Goal: Task Accomplishment & Management: Use online tool/utility

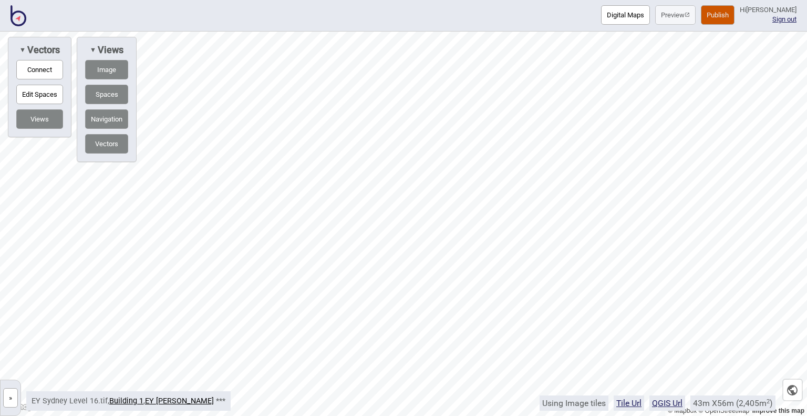
click at [14, 15] on img at bounding box center [19, 15] width 16 height 21
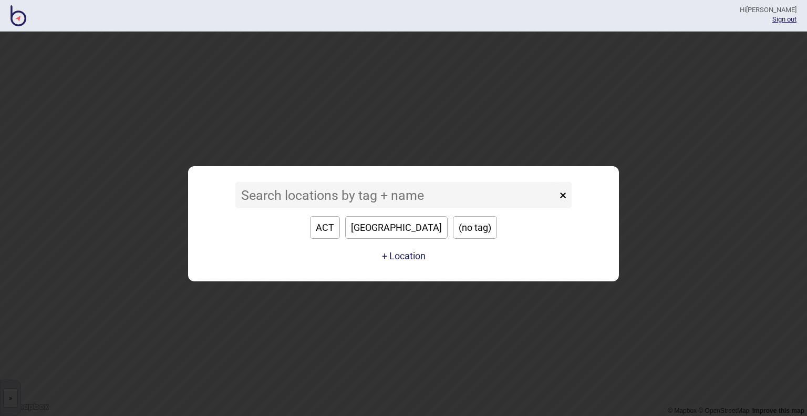
click at [401, 231] on button "[GEOGRAPHIC_DATA]" at bounding box center [396, 227] width 102 height 23
type input "[GEOGRAPHIC_DATA]"
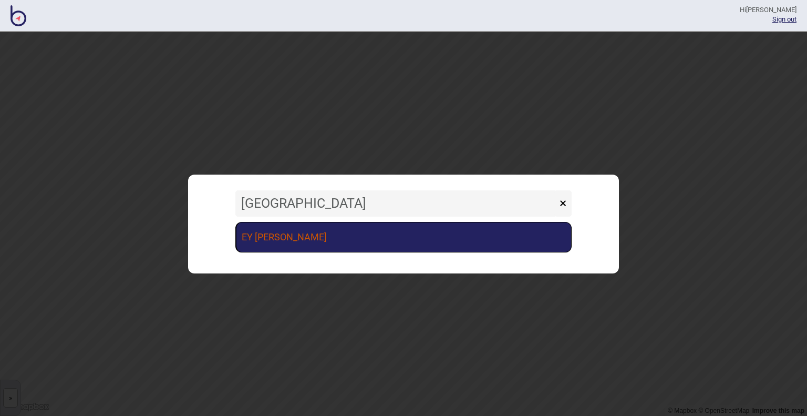
click at [359, 232] on link "EY [PERSON_NAME]" at bounding box center [403, 237] width 336 height 30
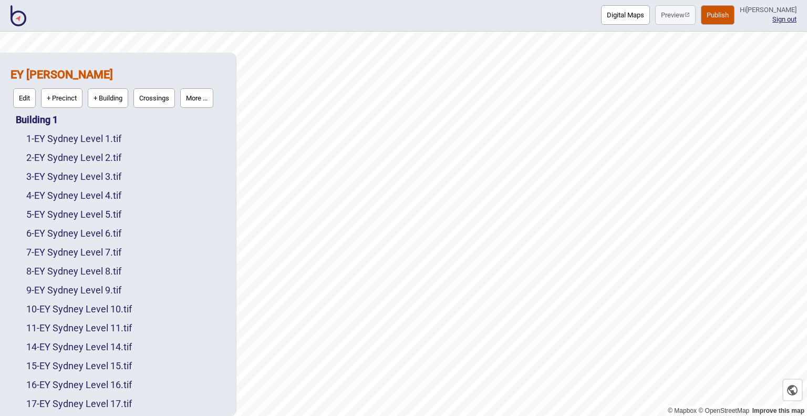
click at [609, 19] on button "Digital Maps" at bounding box center [625, 14] width 49 height 19
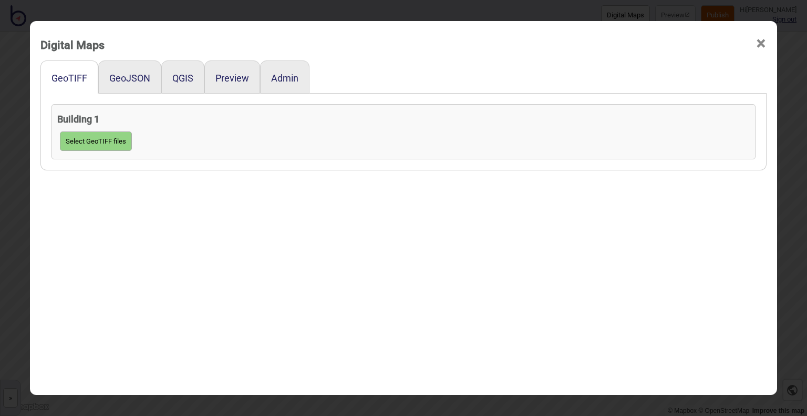
click at [109, 88] on div "GeoJSON" at bounding box center [129, 76] width 63 height 33
click at [127, 77] on button "GeoJSON" at bounding box center [129, 77] width 41 height 11
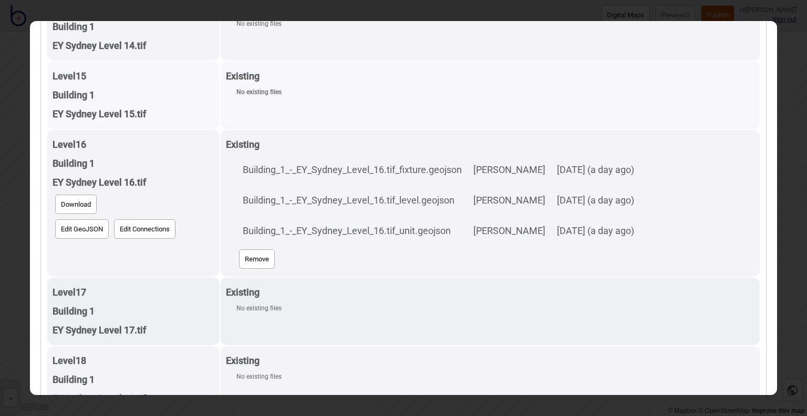
scroll to position [893, 0]
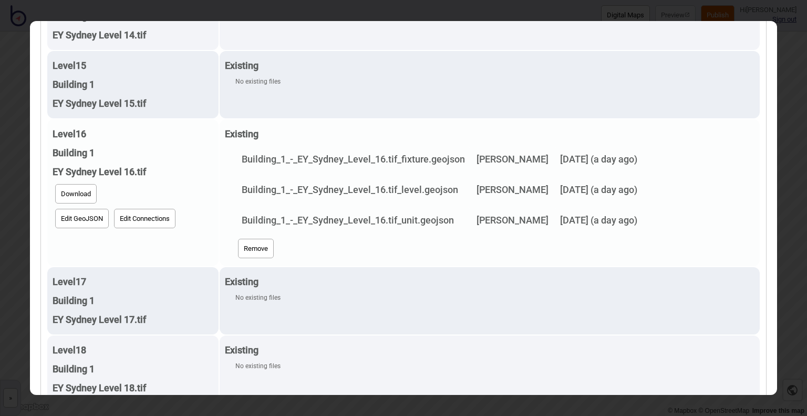
click at [242, 245] on button "Remove" at bounding box center [256, 247] width 36 height 19
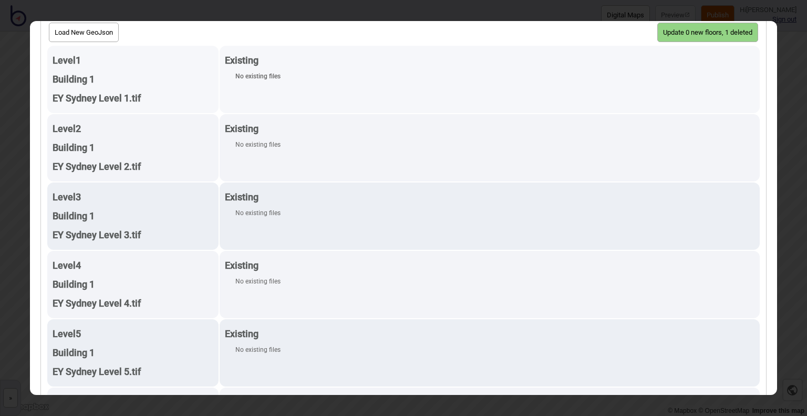
scroll to position [53, 0]
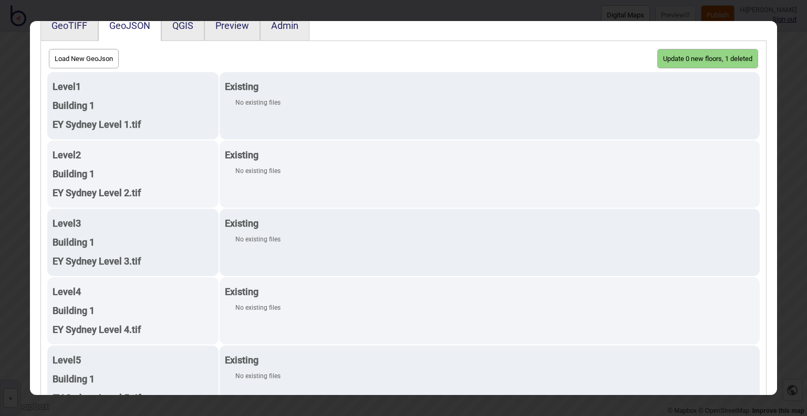
click at [699, 55] on button "Update 0 new floors, 1 deleted" at bounding box center [707, 58] width 101 height 19
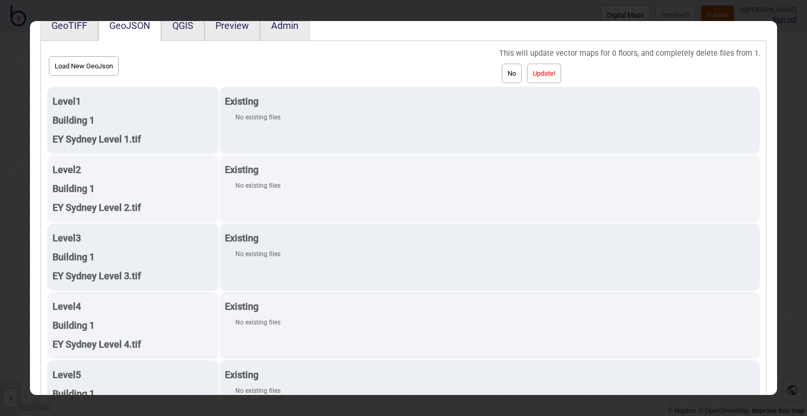
click at [548, 71] on button "Update!" at bounding box center [544, 73] width 34 height 19
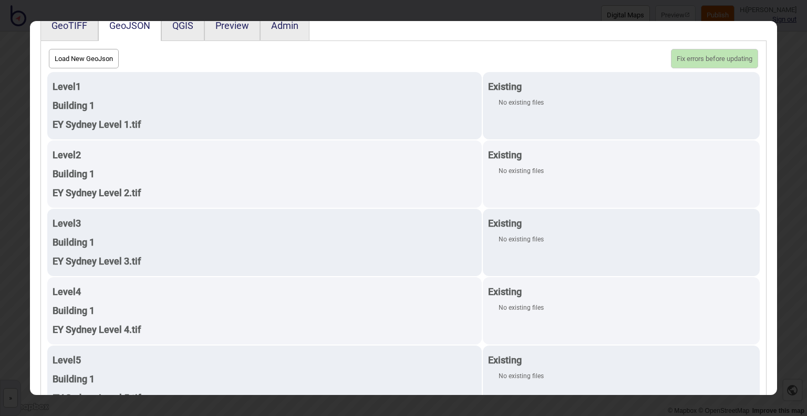
click at [84, 57] on button "Load New GeoJson" at bounding box center [84, 58] width 70 height 19
click input "file" at bounding box center [0, 0] width 0 height 0
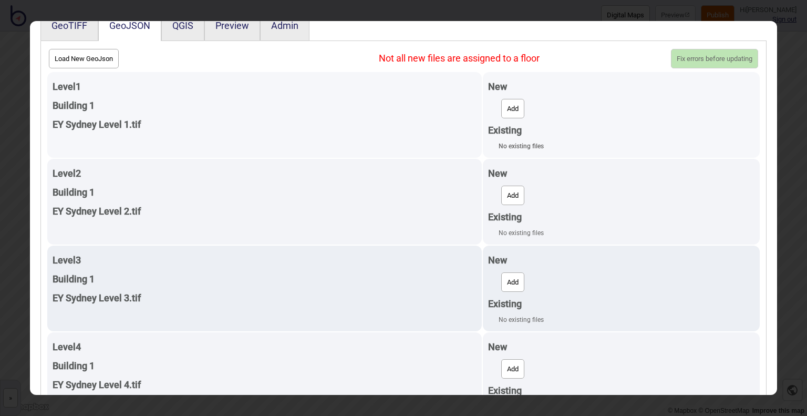
click at [514, 115] on button "Add" at bounding box center [512, 108] width 23 height 19
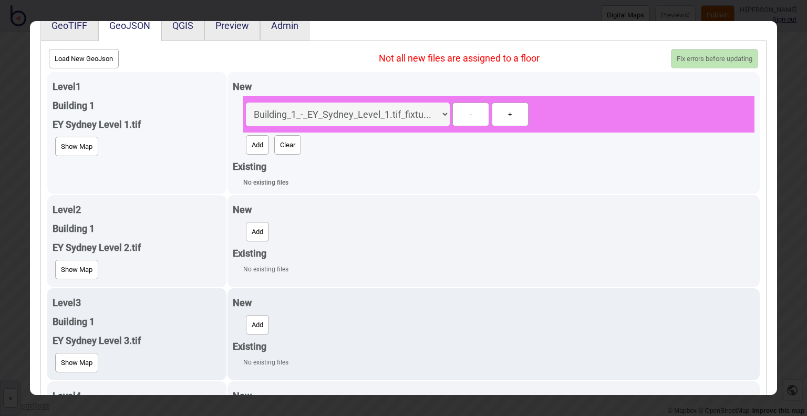
click at [250, 142] on button "Add" at bounding box center [257, 144] width 23 height 19
select select "Building_1_-_EY_Sydney_Level_1.tif_level.geojson"
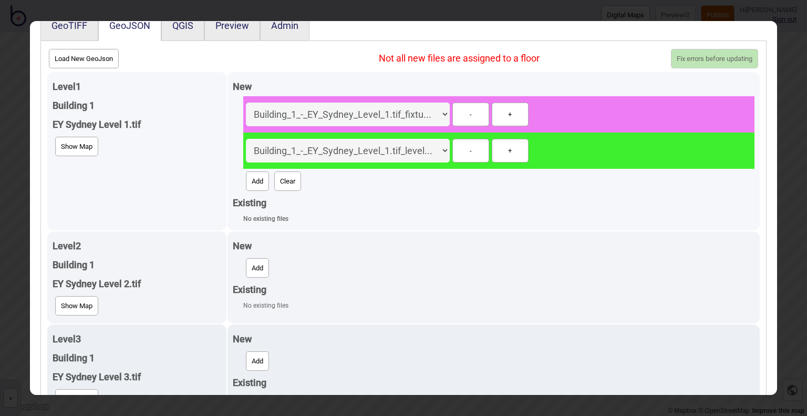
click at [252, 176] on button "Add" at bounding box center [257, 180] width 23 height 19
select select "Building_1_-_EY_Sydney_Level_1.tif_unit.geojson"
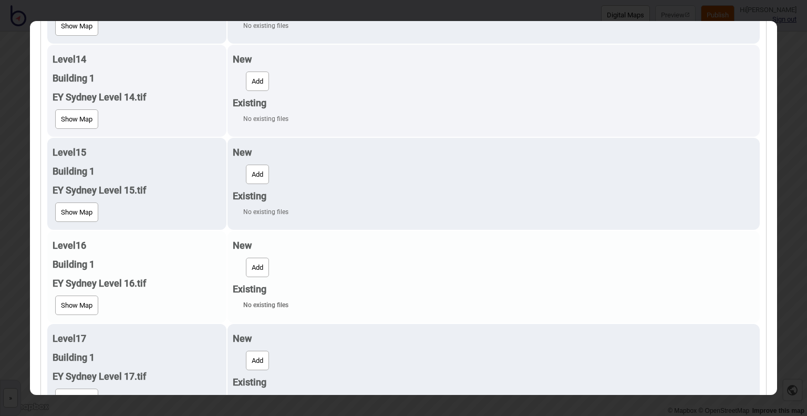
scroll to position [1208, 0]
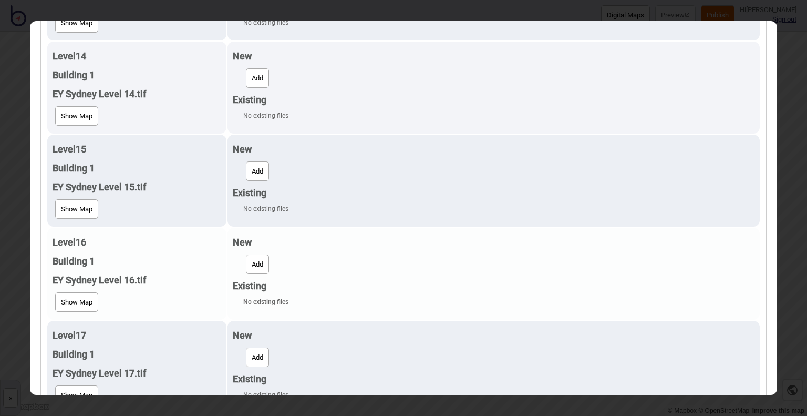
click at [258, 260] on button "Add" at bounding box center [257, 263] width 23 height 19
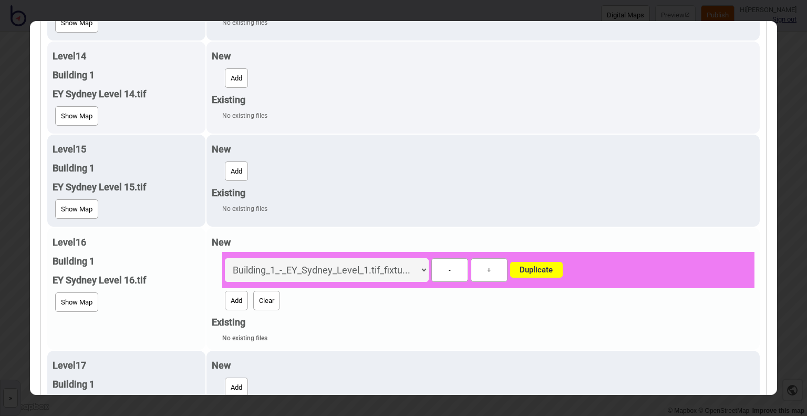
click at [229, 290] on button "Add" at bounding box center [236, 299] width 23 height 19
select select "Building_1_-_EY_Sydney_Level_1.tif_level.geojson"
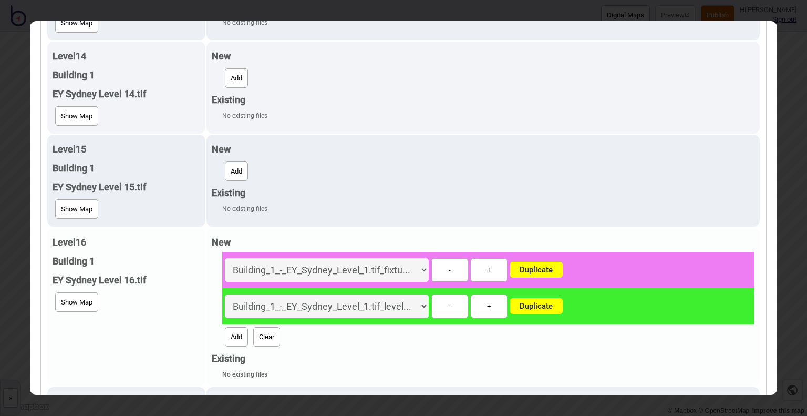
click at [229, 336] on button "Add" at bounding box center [236, 336] width 23 height 19
select select "Building_1_-_EY_Sydney_Level_1.tif_unit.geojson"
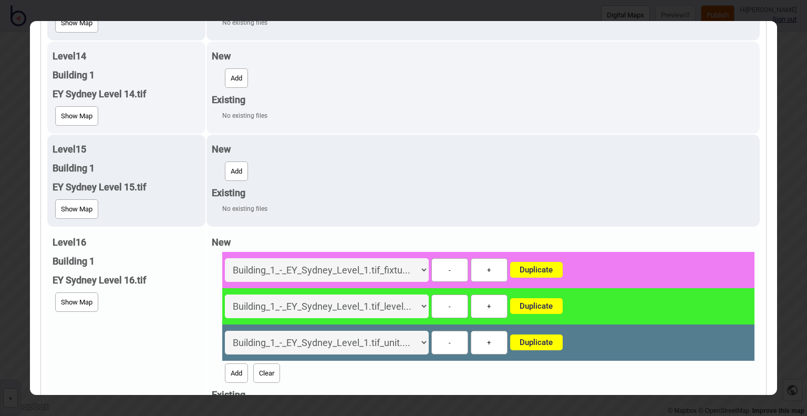
click at [256, 368] on button "Clear" at bounding box center [266, 372] width 27 height 19
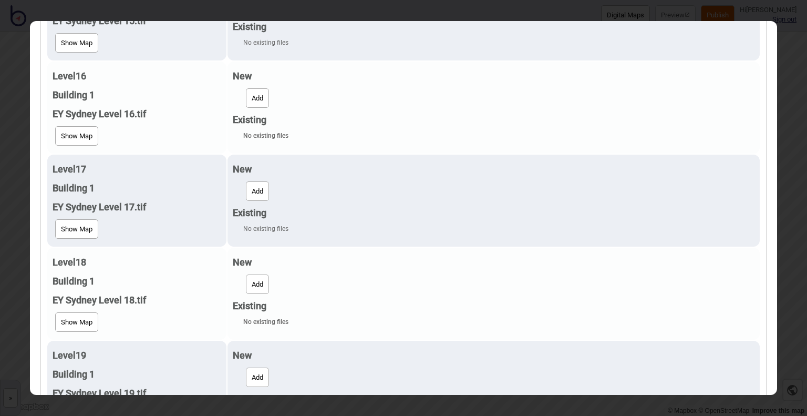
scroll to position [1366, 0]
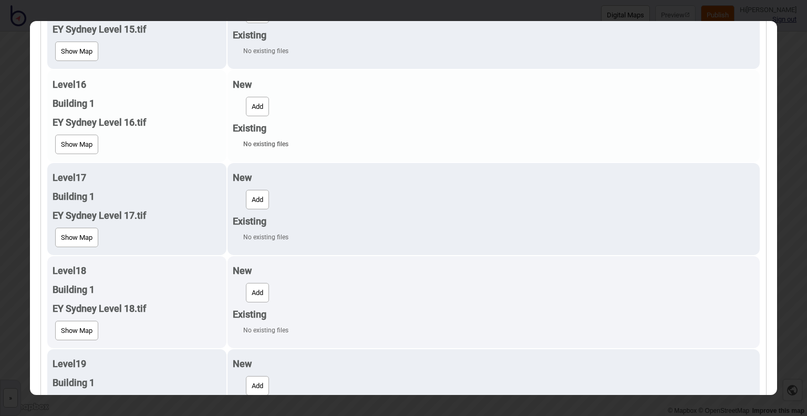
click at [246, 103] on button "Add" at bounding box center [257, 106] width 23 height 19
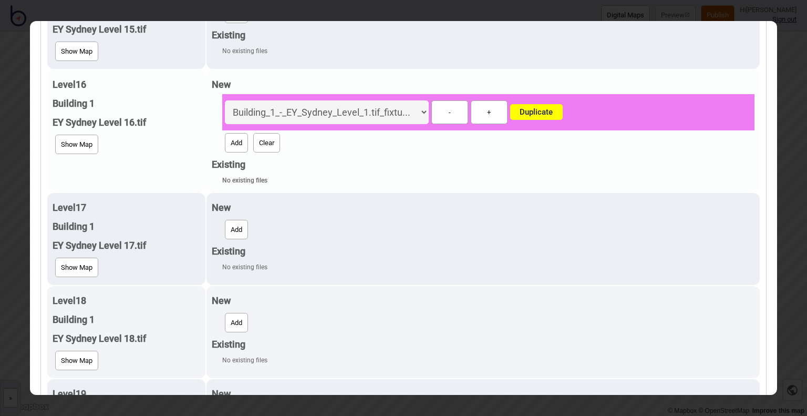
click at [237, 138] on button "Add" at bounding box center [236, 142] width 23 height 19
select select "Building_1_-_EY_Sydney_Level_1.tif_level.geojson"
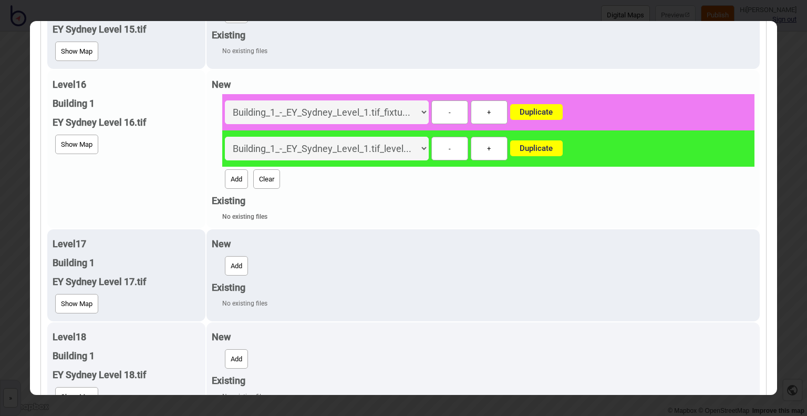
click at [238, 173] on button "Add" at bounding box center [236, 178] width 23 height 19
select select "Building_1_-_EY_Sydney_Level_1.tif_unit.geojson"
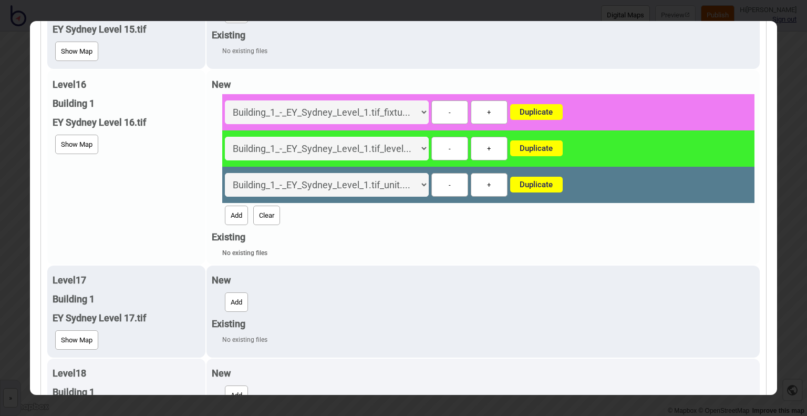
click at [374, 147] on select "Building_1_-_EY_Sydney_Level_1.tif_fixtu... Building_1_-_EY_Sydney_Level_1.tif_…" at bounding box center [327, 149] width 204 height 24
click at [351, 103] on select "Building_1_-_EY_Sydney_Level_1.tif_fixtu... Building_1_-_EY_Sydney_Level_1.tif_…" at bounding box center [327, 112] width 204 height 24
select select "Building_1_-_EY_Sydney_Level_16.tif_fixture.geojson"
click at [225, 100] on select "Building_1_-_EY_Sydney_Level_1.tif_fixtu... Building_1_-_EY_Sydney_Level_1.tif_…" at bounding box center [327, 112] width 204 height 24
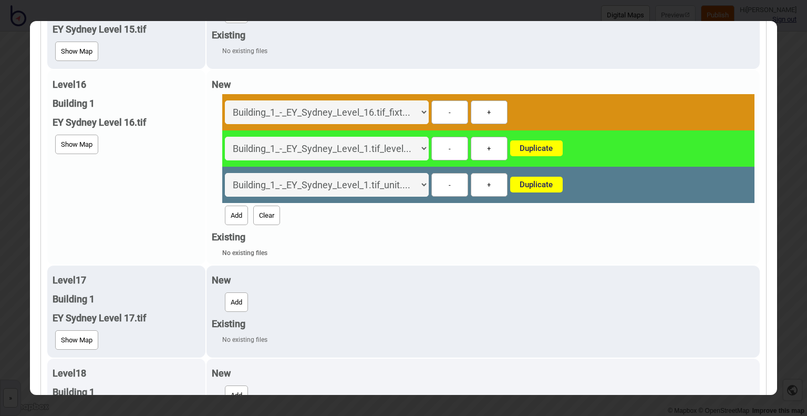
click at [376, 143] on select "Building_1_-_EY_Sydney_Level_1.tif_fixtu... Building_1_-_EY_Sydney_Level_1.tif_…" at bounding box center [327, 149] width 204 height 24
select select "Building_1_-_EY_Sydney_Level_16.tif_level.geojson"
click at [225, 137] on select "Building_1_-_EY_Sydney_Level_1.tif_fixtu... Building_1_-_EY_Sydney_Level_1.tif_…" at bounding box center [327, 149] width 204 height 24
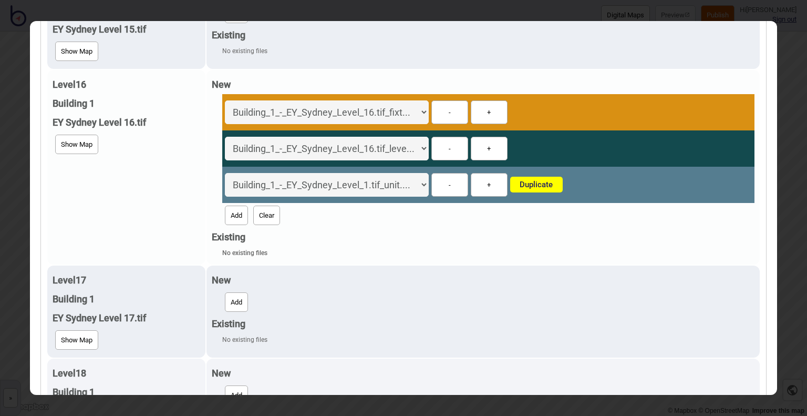
click at [382, 181] on select "Building_1_-_EY_Sydney_Level_1.tif_fixtu... Building_1_-_EY_Sydney_Level_1.tif_…" at bounding box center [327, 185] width 204 height 24
select select "Building_1_-_EY_Sydney_Level_16.tif_unit.geojson"
click at [242, 173] on select "Building_1_-_EY_Sydney_Level_1.tif_fixtu... Building_1_-_EY_Sydney_Level_1.tif_…" at bounding box center [327, 185] width 204 height 24
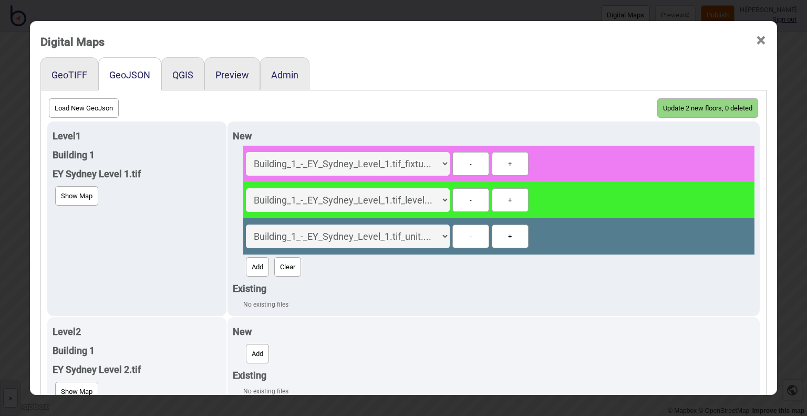
scroll to position [0, 0]
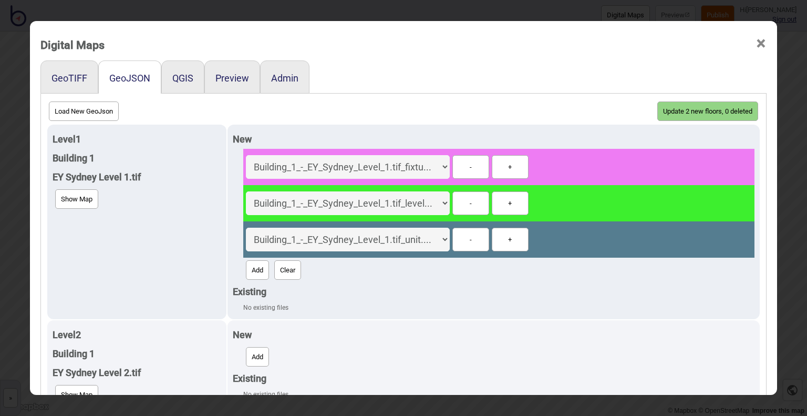
click at [718, 109] on button "Update 2 new floors, 0 deleted" at bounding box center [707, 110] width 101 height 19
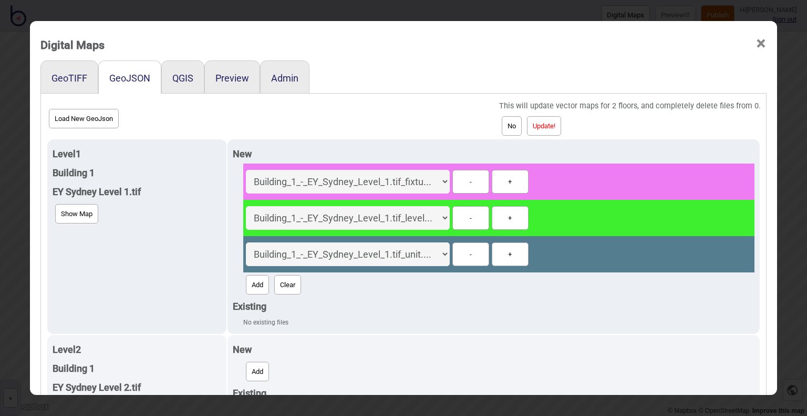
click at [553, 128] on button "Update!" at bounding box center [544, 125] width 34 height 19
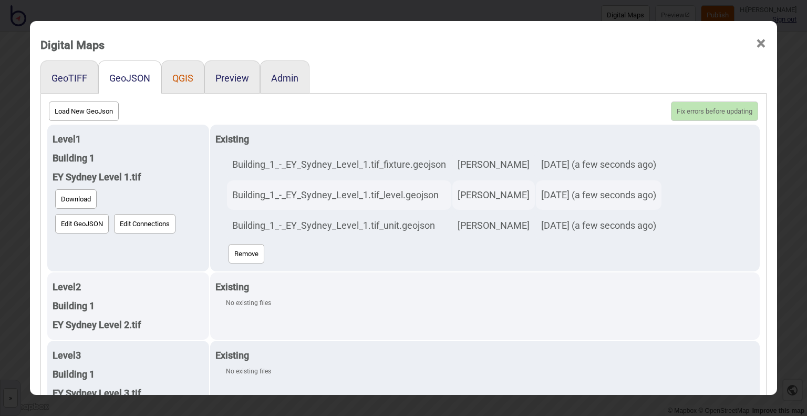
click at [174, 78] on button "QGIS" at bounding box center [182, 77] width 21 height 11
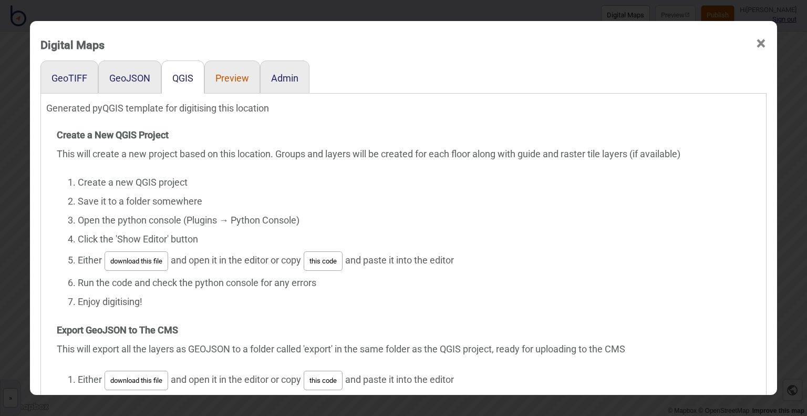
click at [218, 78] on button "Preview" at bounding box center [232, 77] width 34 height 11
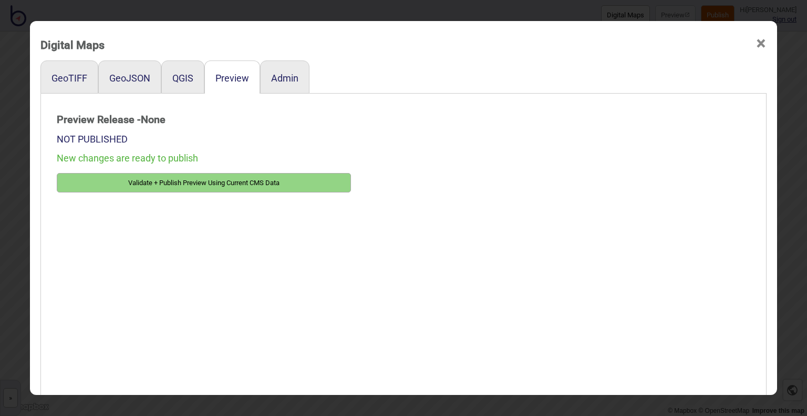
click at [755, 46] on span "×" at bounding box center [760, 43] width 11 height 35
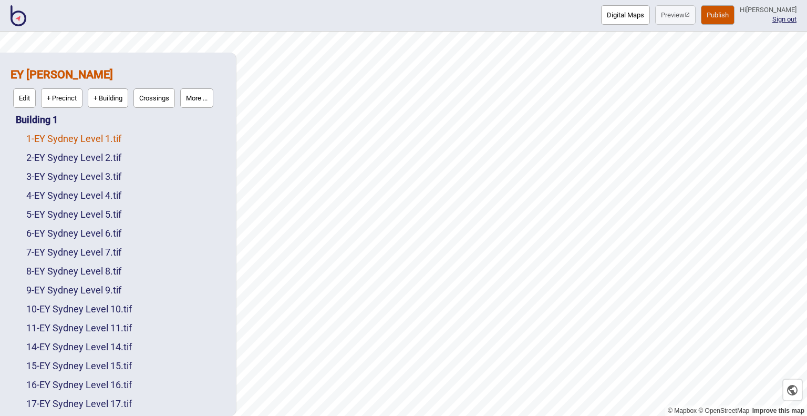
click at [105, 141] on link "1 - EY Sydney Level 1.tif" at bounding box center [73, 138] width 95 height 11
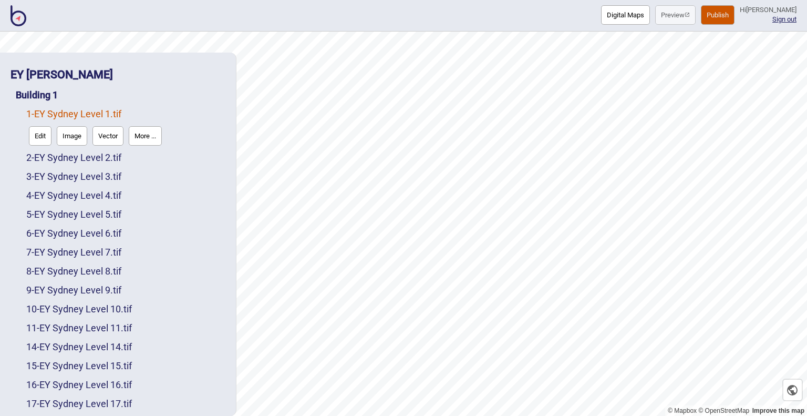
click at [101, 141] on button "Vector" at bounding box center [107, 135] width 31 height 19
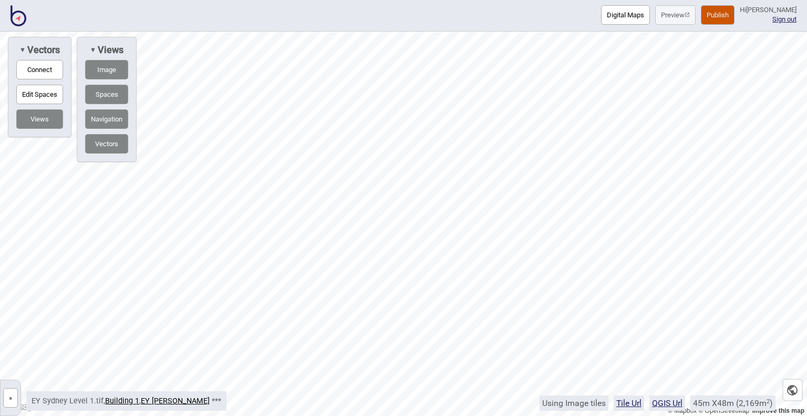
click at [9, 394] on button "»" at bounding box center [10, 397] width 15 height 19
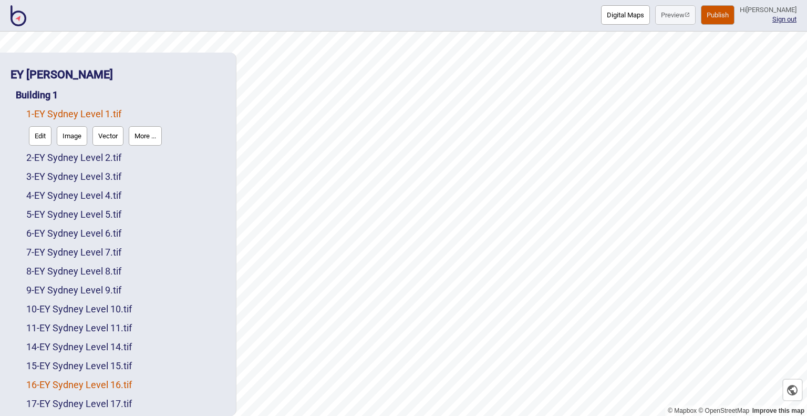
click at [65, 385] on link "16 - EY Sydney Level 16.tif" at bounding box center [79, 384] width 106 height 11
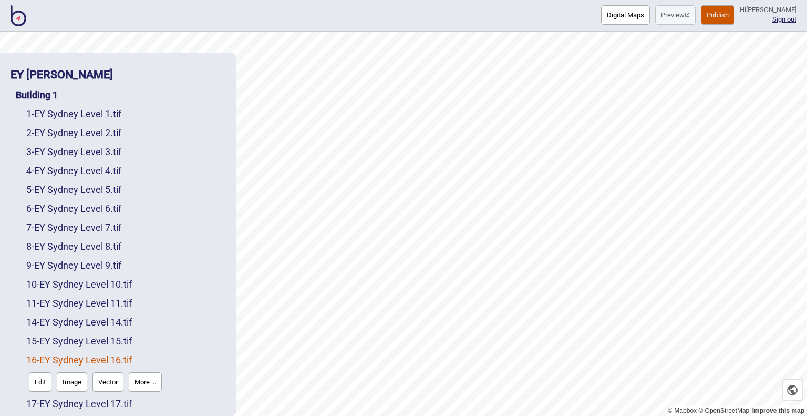
click at [105, 380] on button "Vector" at bounding box center [107, 381] width 31 height 19
